Goal: Navigation & Orientation: Find specific page/section

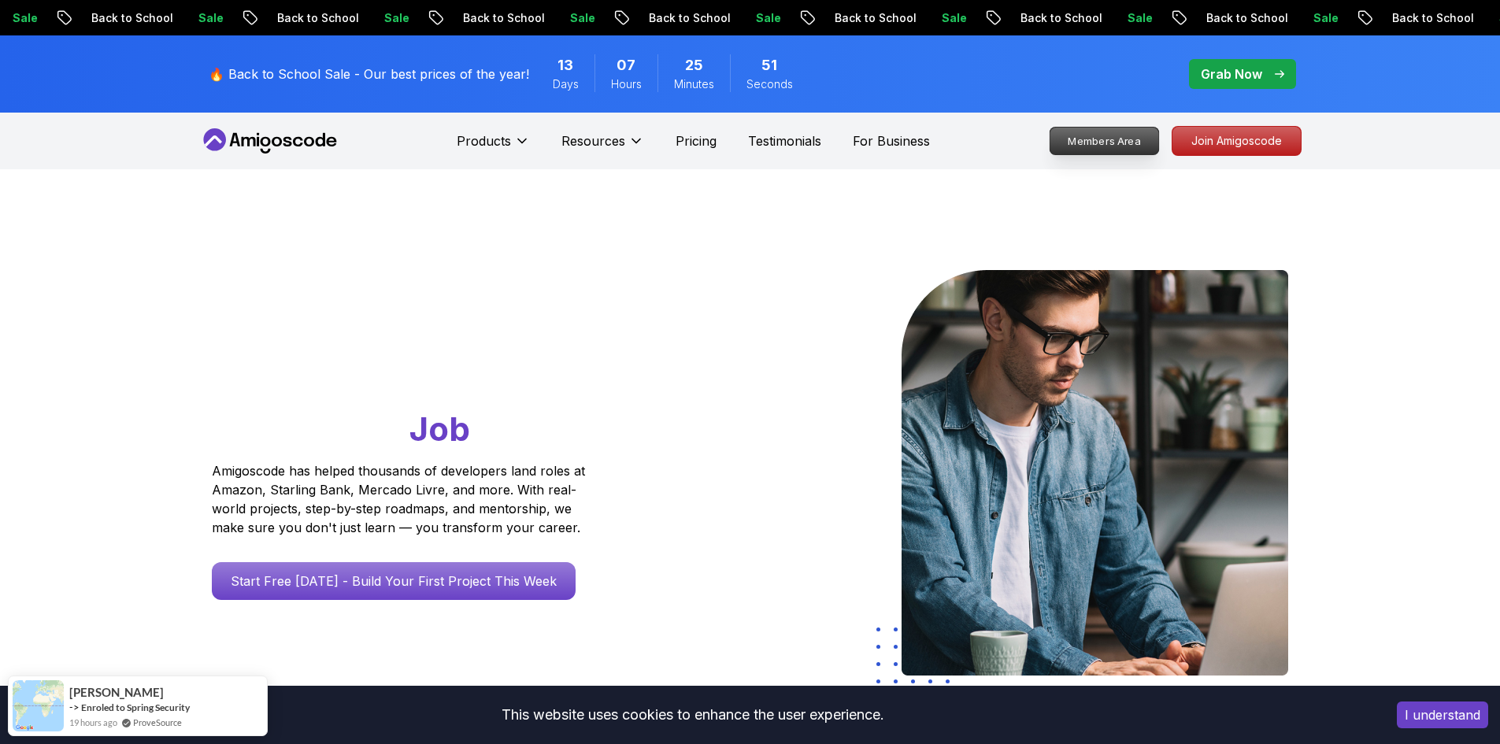
click at [1101, 139] on p "Members Area" at bounding box center [1104, 141] width 109 height 27
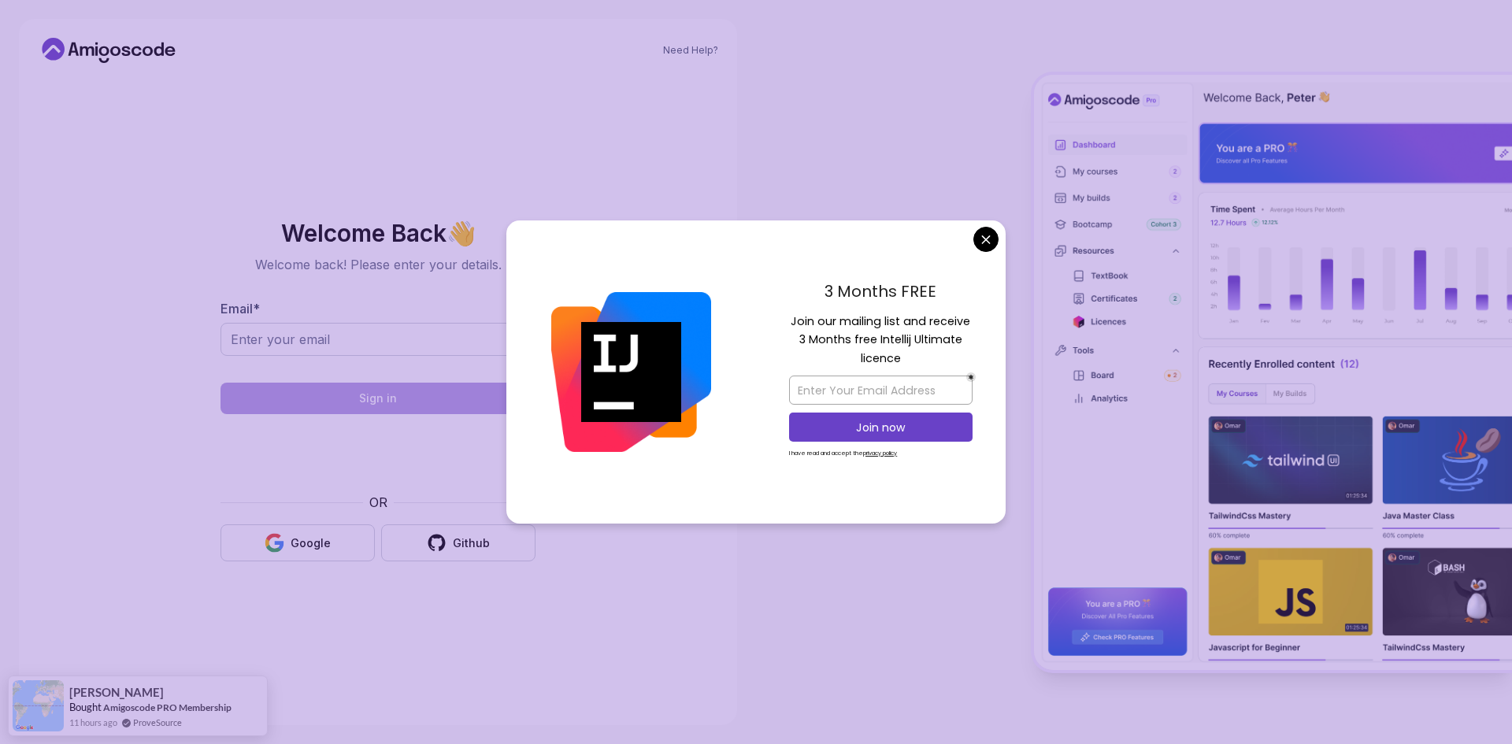
click at [988, 245] on body "Need Help? Welcome Back 👋 Welcome back! Please enter your details. Email * Sign…" at bounding box center [756, 372] width 1512 height 744
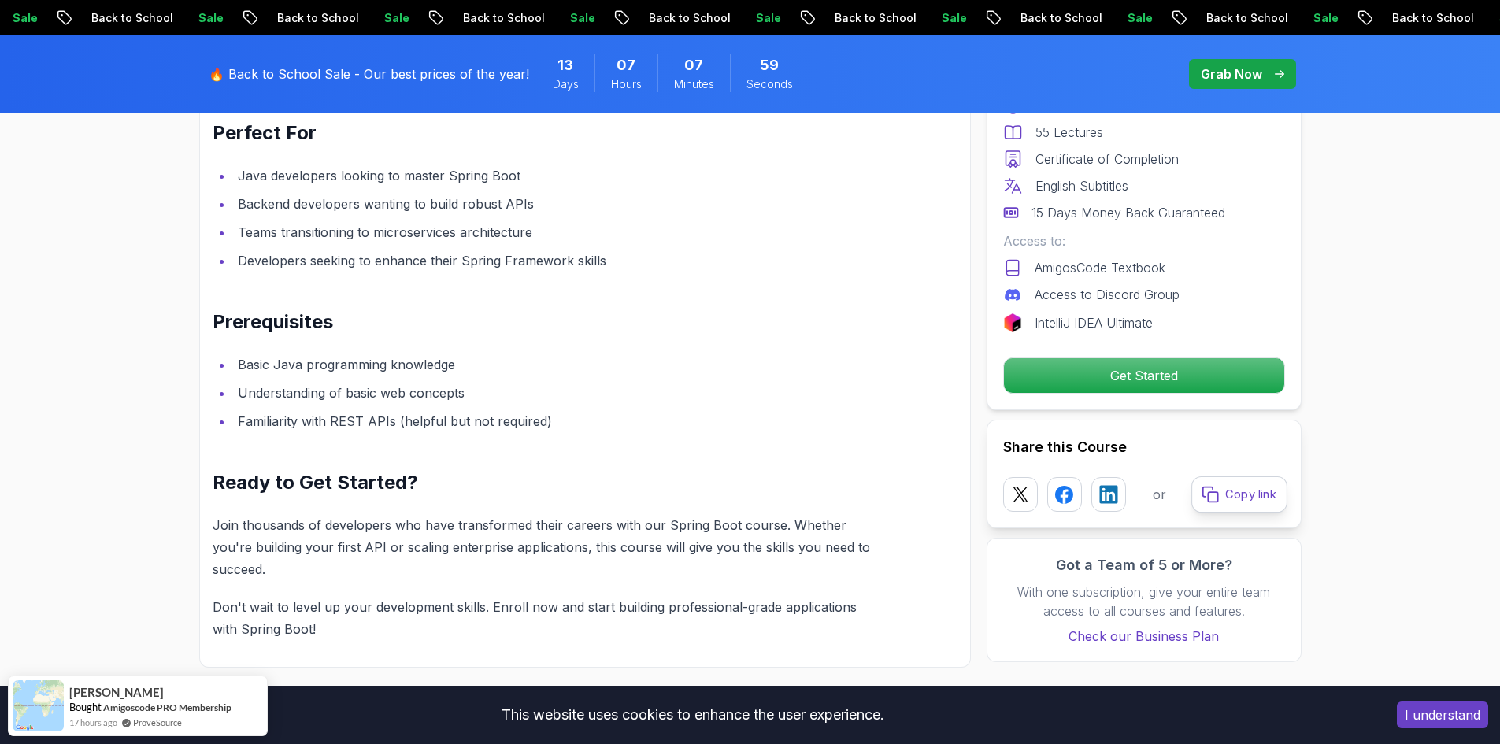
scroll to position [2048, 0]
